Goal: Transaction & Acquisition: Purchase product/service

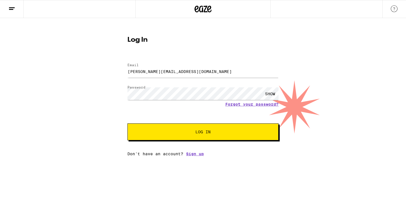
click at [168, 135] on button "Log In" at bounding box center [202, 132] width 151 height 17
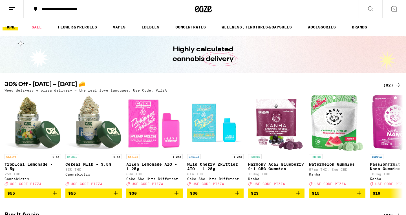
click at [105, 6] on button "**********" at bounding box center [80, 9] width 112 height 17
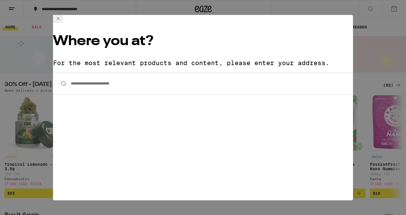
click at [111, 73] on input "**********" at bounding box center [203, 84] width 300 height 22
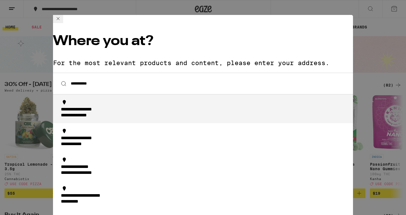
click at [111, 107] on div "**********" at bounding box center [87, 110] width 52 height 6
type input "**********"
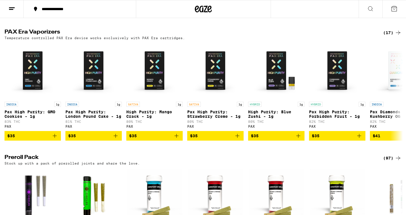
scroll to position [943, 0]
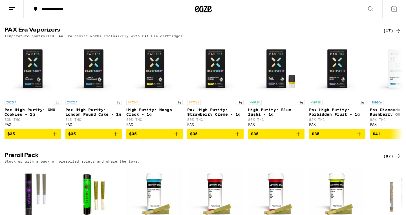
click at [390, 34] on div "(17)" at bounding box center [392, 30] width 18 height 7
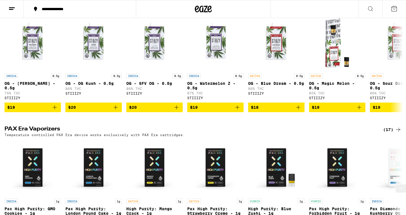
scroll to position [815, 0]
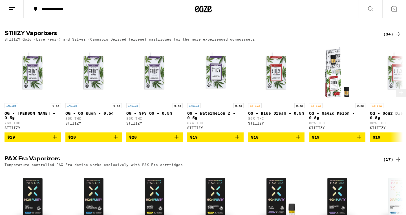
click at [399, 94] on icon at bounding box center [401, 93] width 5 height 4
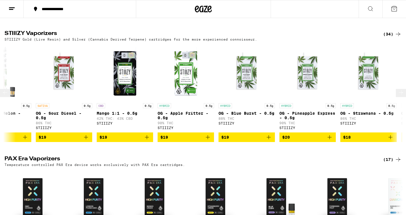
scroll to position [0, 336]
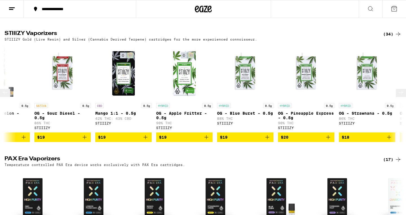
click at [398, 96] on icon at bounding box center [401, 92] width 7 height 7
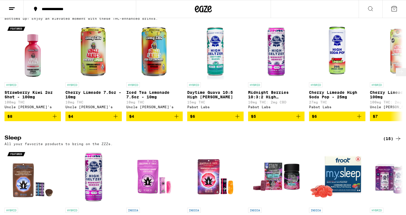
scroll to position [1658, 0]
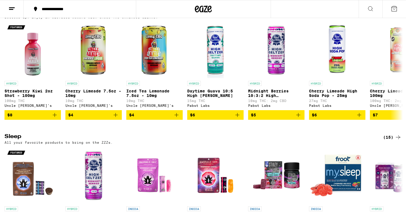
click at [390, 15] on div "(29)" at bounding box center [392, 11] width 18 height 7
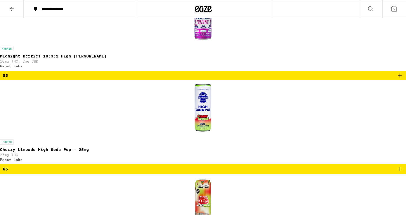
scroll to position [482, 0]
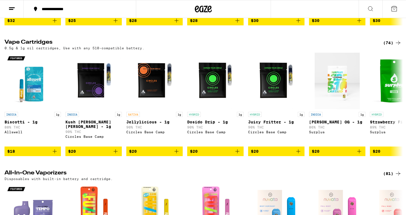
scroll to position [551, 0]
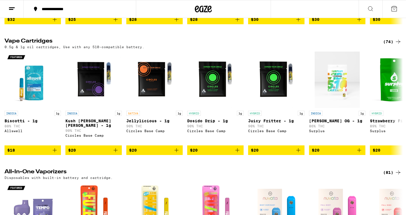
click at [385, 45] on div "(74)" at bounding box center [392, 41] width 18 height 7
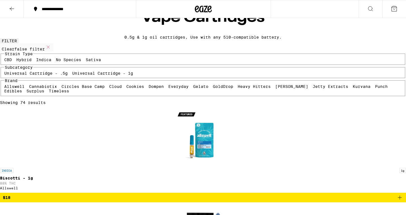
scroll to position [12, 0]
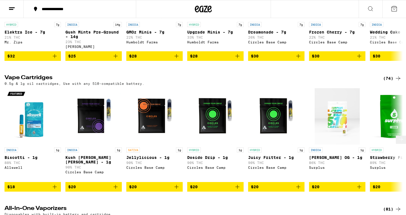
scroll to position [555, 0]
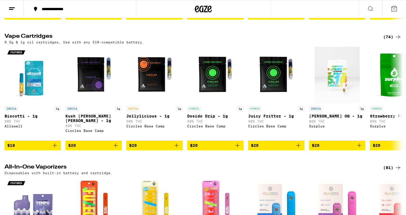
click at [392, 40] on div "(74)" at bounding box center [392, 37] width 18 height 7
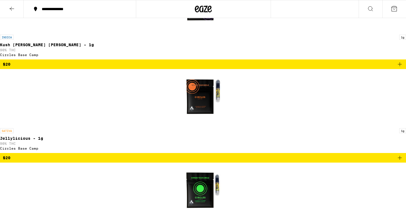
scroll to position [246, 0]
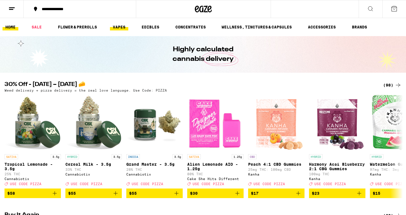
click at [112, 28] on link "VAPES" at bounding box center [119, 27] width 18 height 7
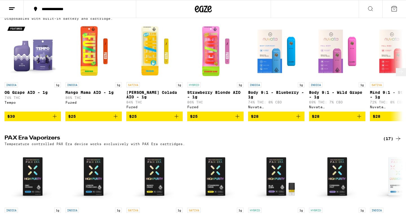
scroll to position [449, 0]
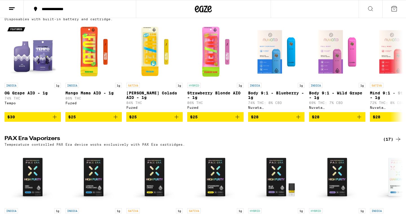
click at [394, 17] on div "(81)" at bounding box center [392, 13] width 18 height 7
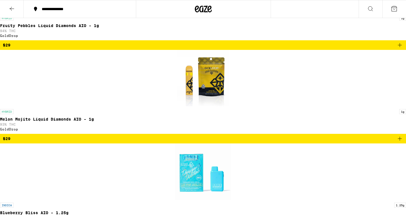
scroll to position [1578, 0]
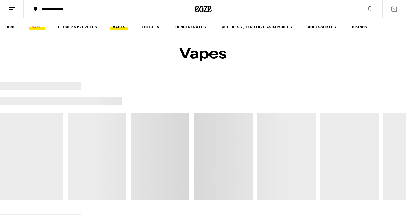
click at [32, 30] on link "SALE" at bounding box center [37, 27] width 16 height 7
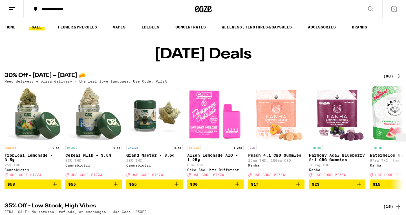
click at [215, 177] on span "USE CODE PIZZA" at bounding box center [209, 175] width 32 height 4
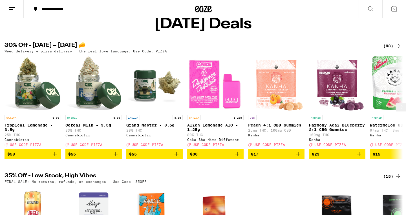
scroll to position [31, 0]
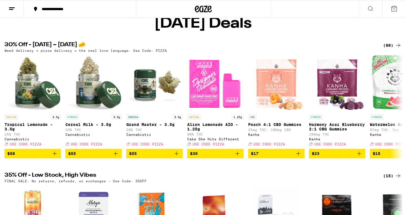
click at [391, 49] on div "(98)" at bounding box center [392, 45] width 18 height 7
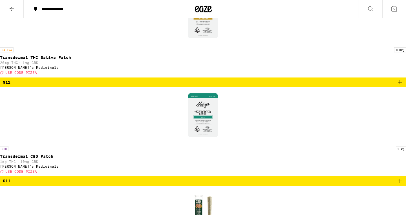
scroll to position [1331, 0]
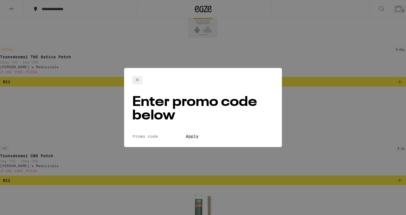
click at [171, 134] on input "Promo Code" at bounding box center [158, 136] width 52 height 5
type input "PIZZA"
click at [184, 134] on button "Apply" at bounding box center [192, 136] width 16 height 5
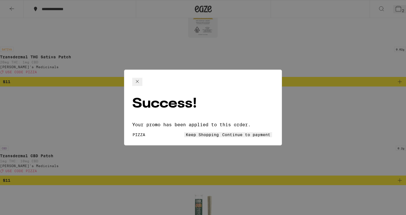
click at [184, 132] on button "Keep Shopping" at bounding box center [202, 134] width 36 height 5
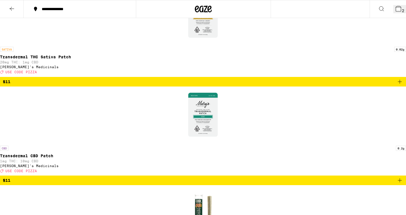
click at [395, 13] on button "2" at bounding box center [399, 9] width 13 height 8
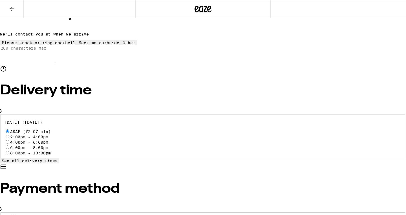
scroll to position [139, 0]
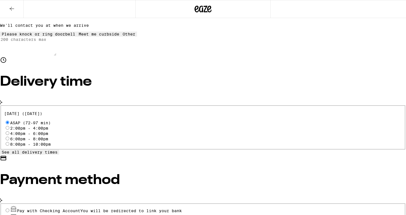
click at [83, 215] on span "Pay with Debit (in person)" at bounding box center [50, 218] width 66 height 5
click at [9, 215] on input "Pay with Debit (in person) Pin required" at bounding box center [8, 218] width 4 height 4
radio input "true"
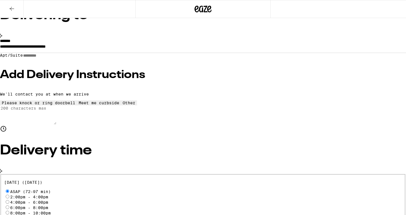
scroll to position [69, 0]
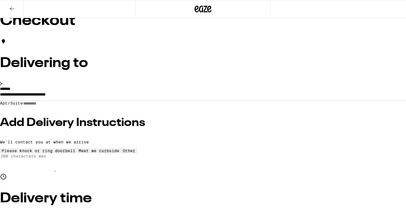
scroll to position [0, 0]
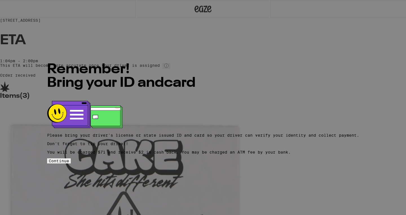
click at [69, 159] on span "Continue" at bounding box center [59, 161] width 20 height 5
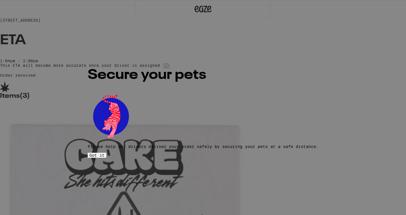
click at [106, 153] on button "Got it" at bounding box center [97, 155] width 19 height 5
